Goal: Find specific page/section

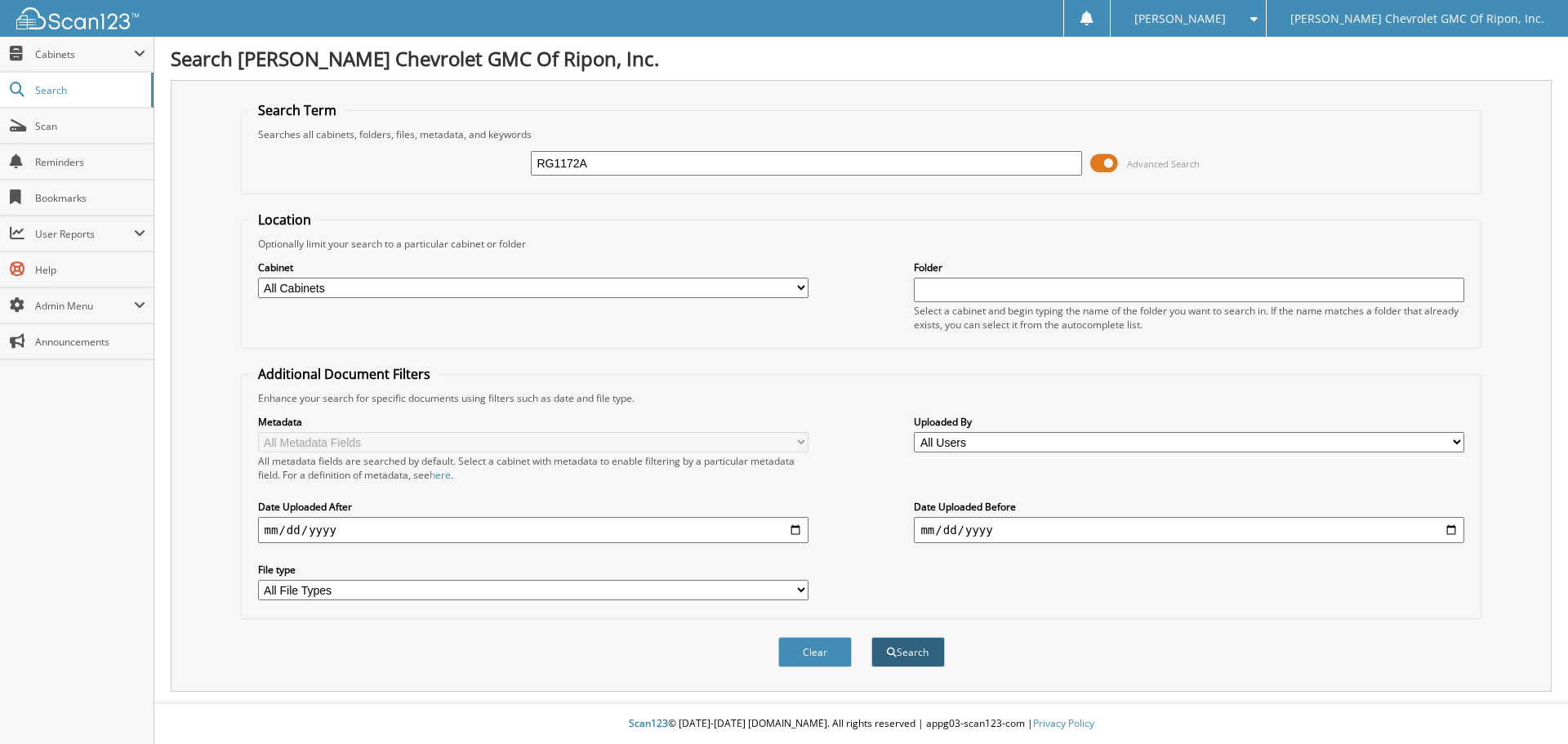
type input "RG1172A"
click at [887, 654] on span "submit" at bounding box center [891, 652] width 9 height 9
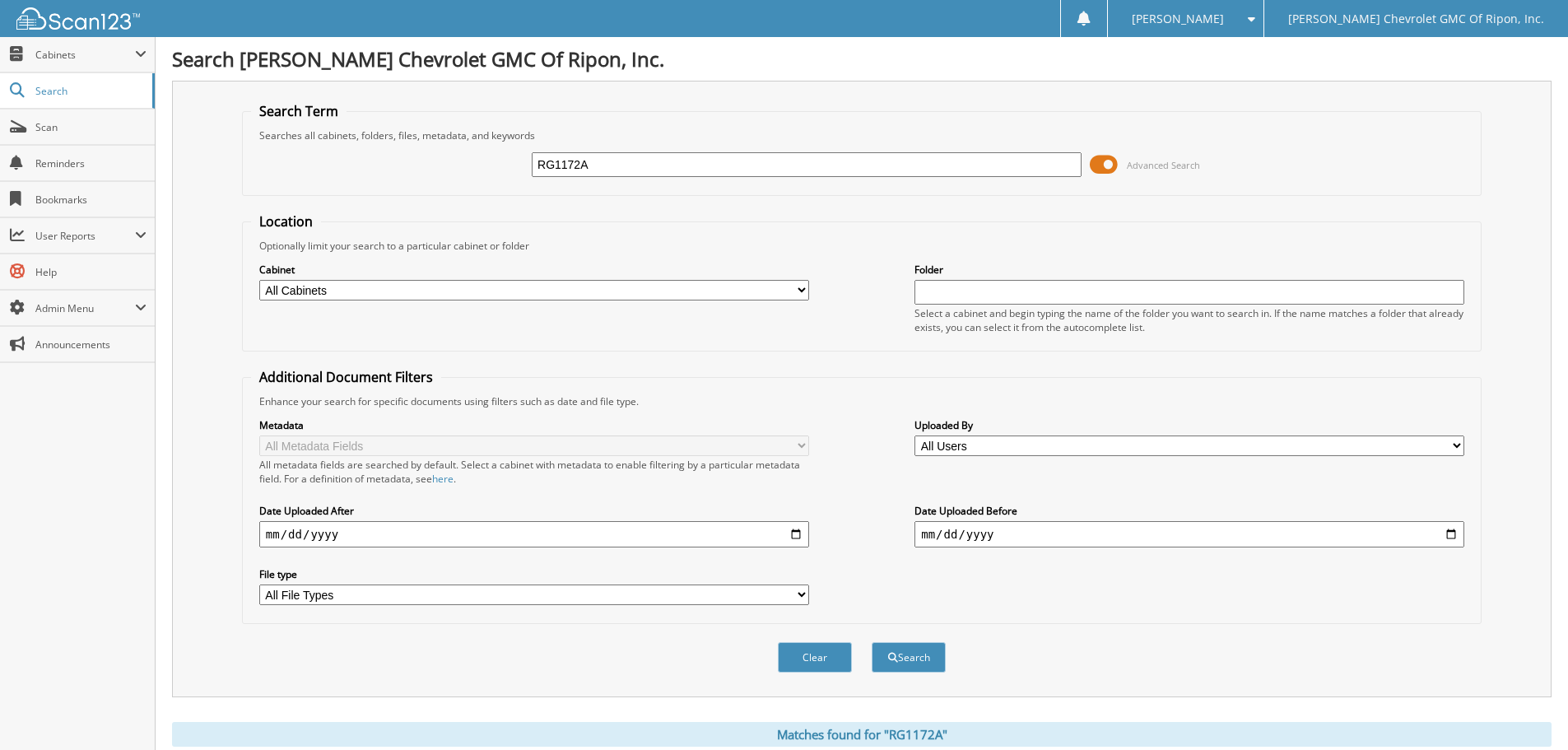
drag, startPoint x: 1288, startPoint y: 546, endPoint x: 1151, endPoint y: 483, distance: 150.8
click at [1239, 517] on div "Date Uploaded Before" at bounding box center [1189, 526] width 550 height 47
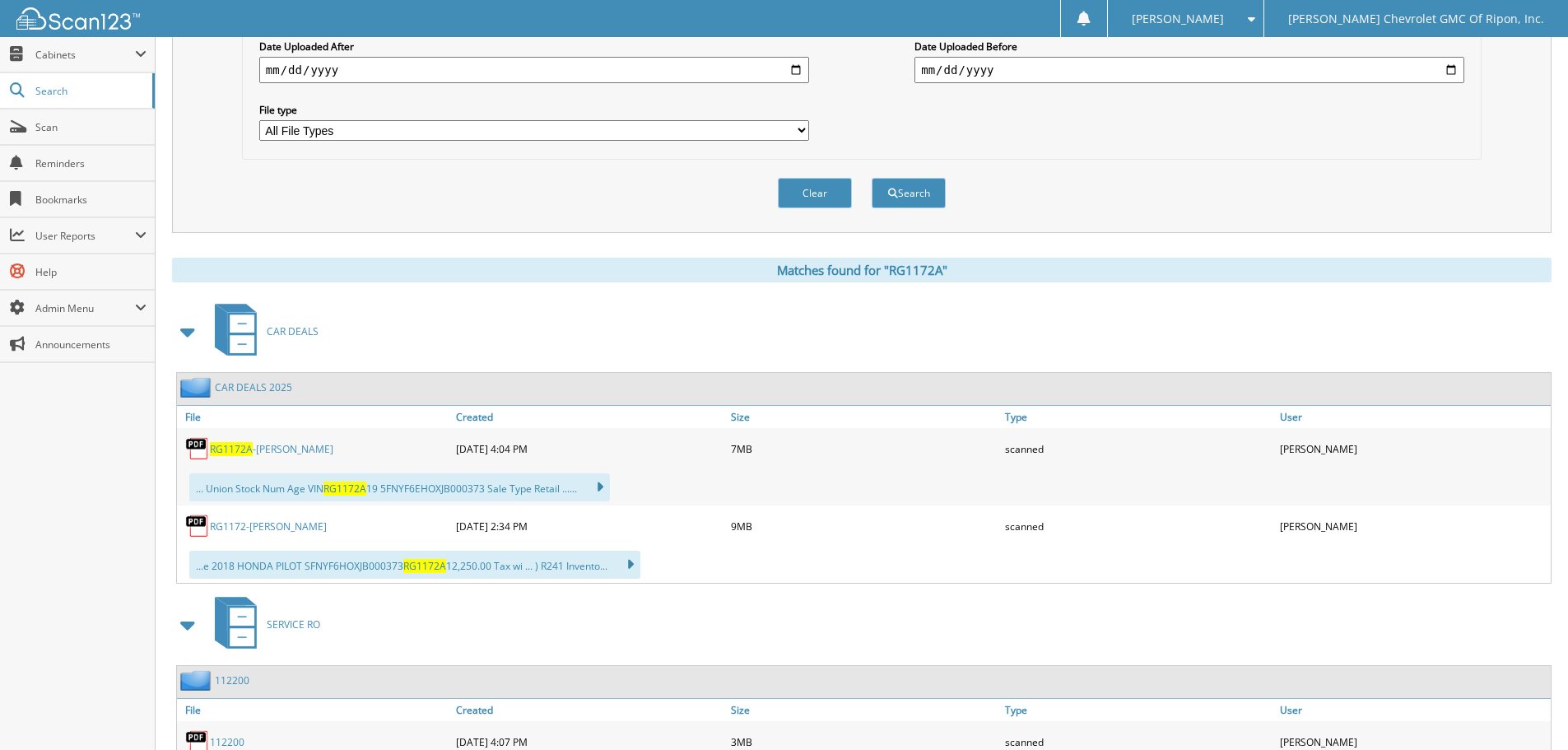
scroll to position [494, 0]
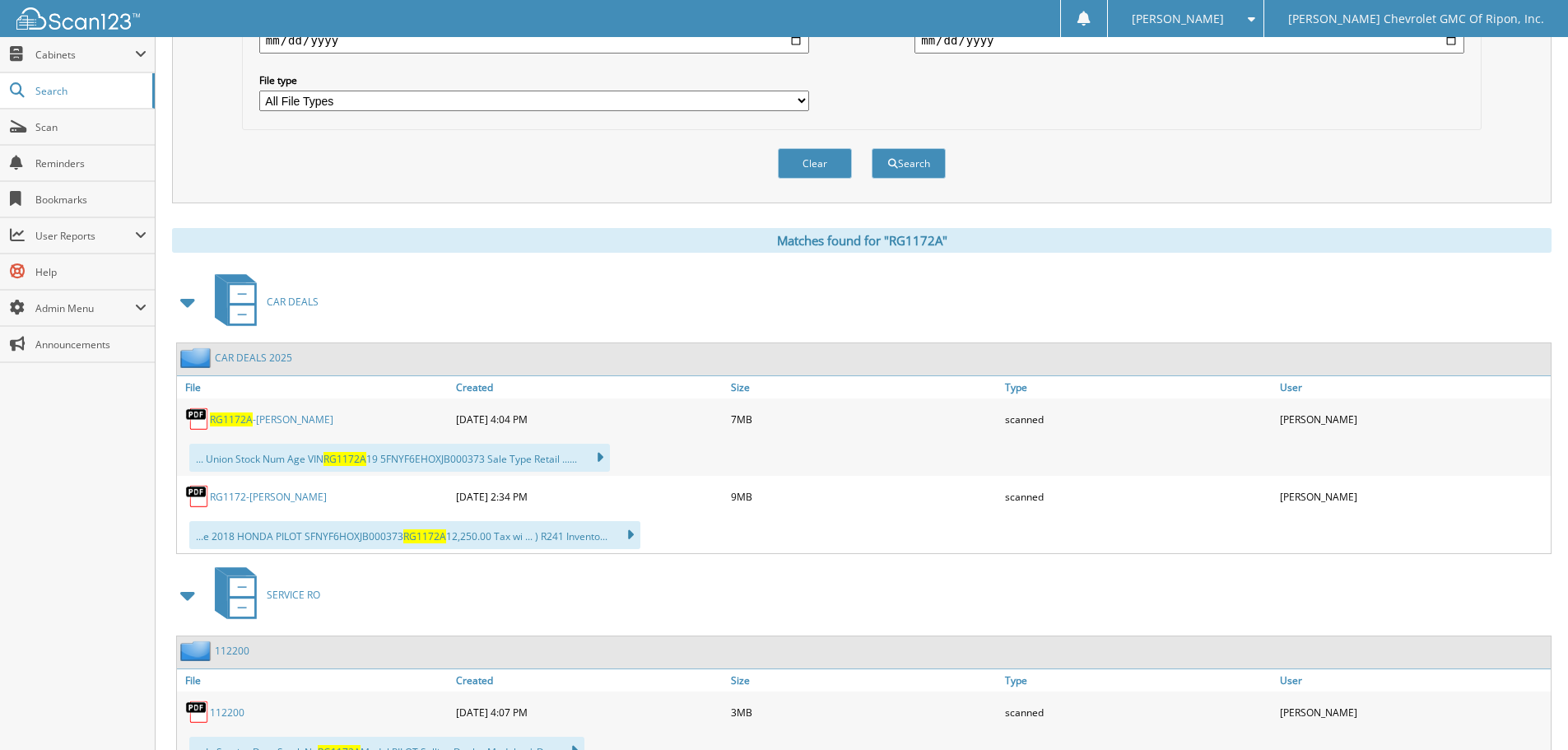
click at [269, 418] on link "RG1172A -EBERT,JAMES" at bounding box center [271, 419] width 123 height 14
click at [57, 55] on span "Cabinets" at bounding box center [85, 55] width 100 height 14
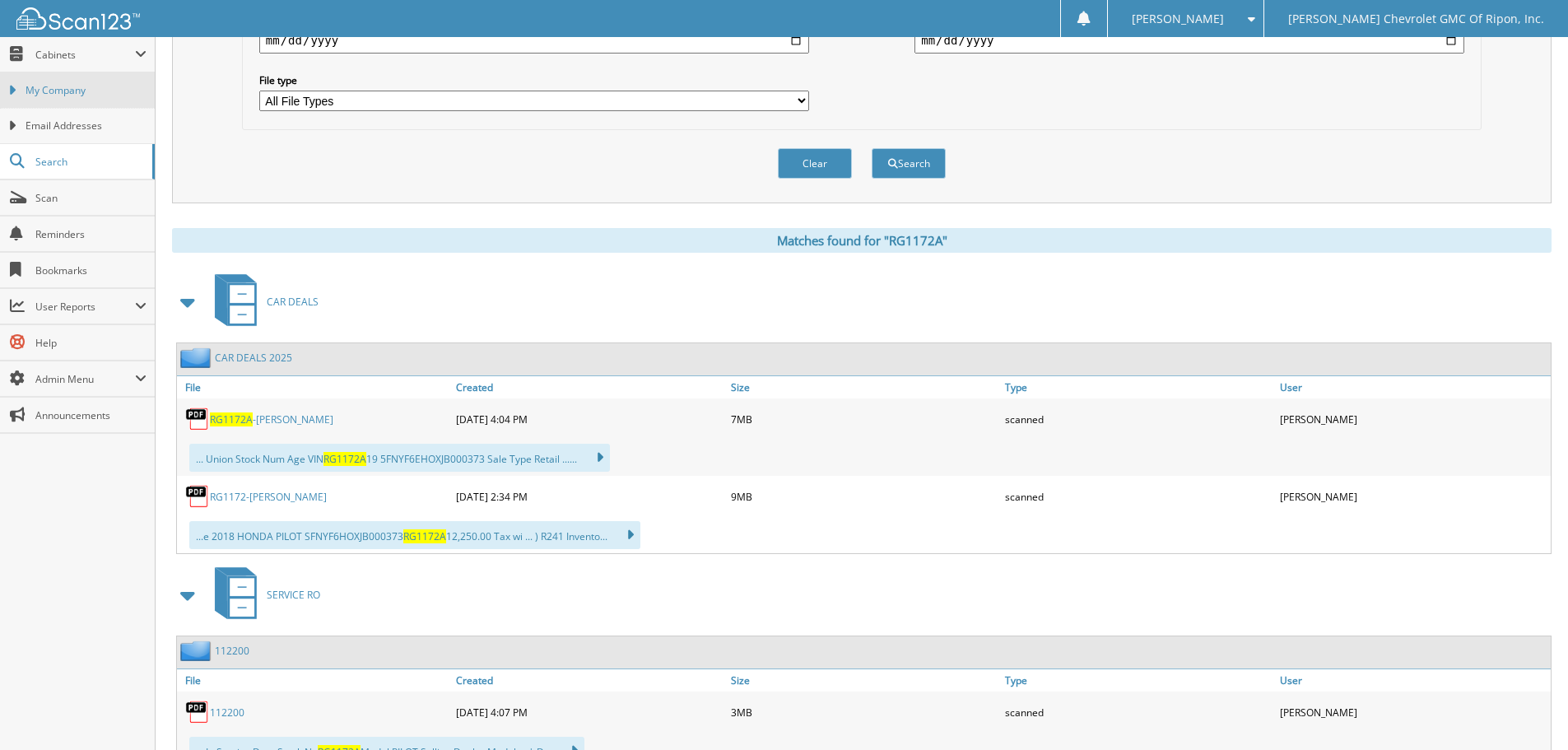
click at [54, 90] on span "My Company" at bounding box center [85, 90] width 121 height 15
